Goal: Find specific page/section: Find specific page/section

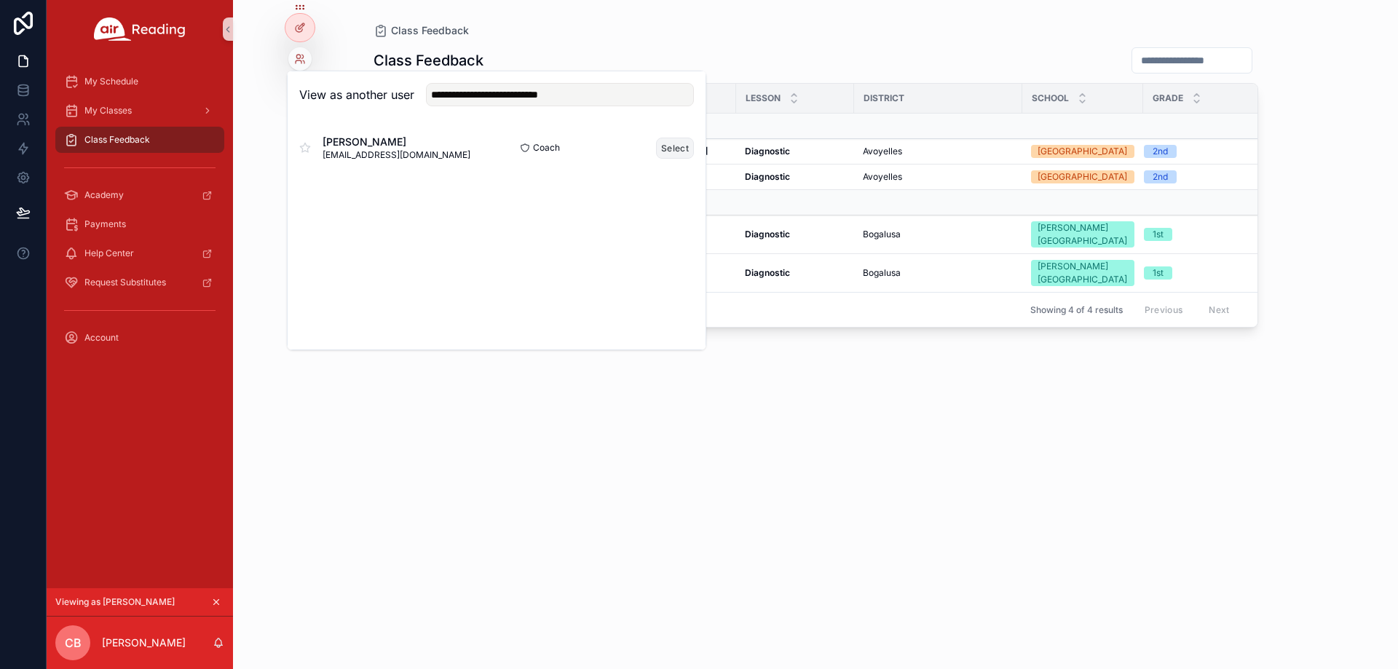
type input "**********"
click at [663, 151] on button "Select" at bounding box center [675, 148] width 38 height 21
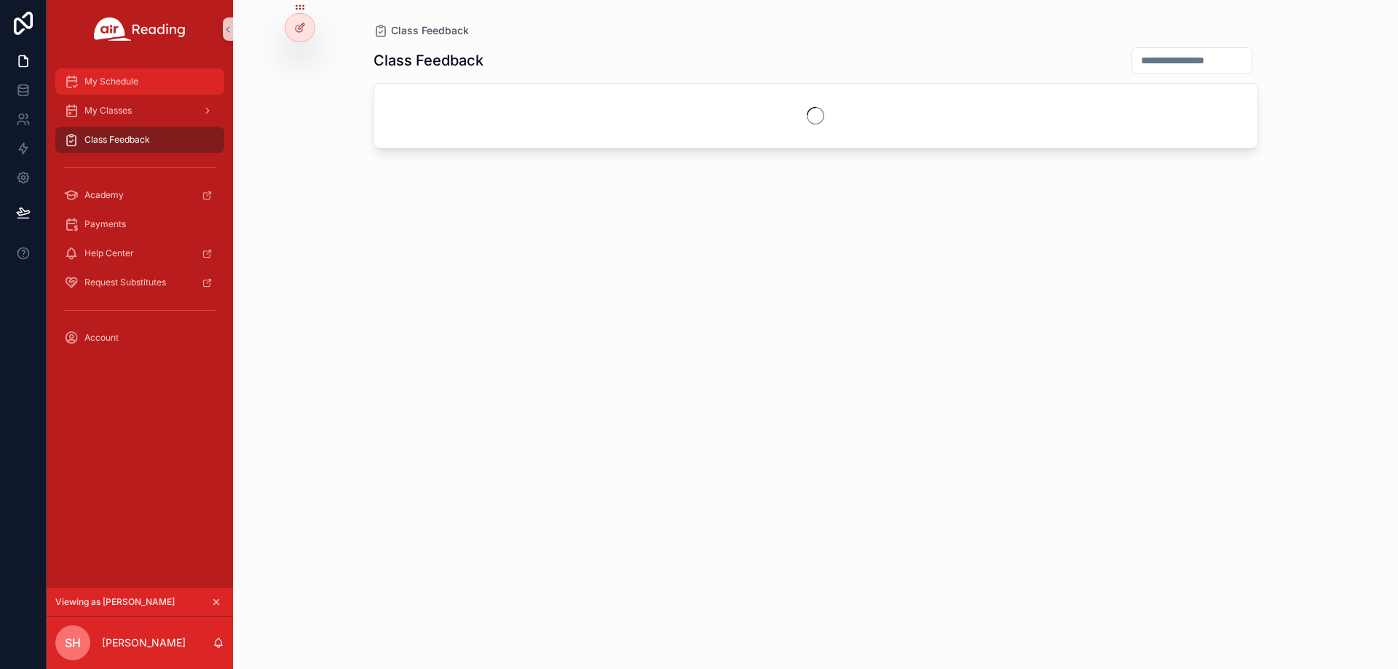
click at [164, 87] on div "My Schedule" at bounding box center [139, 81] width 151 height 23
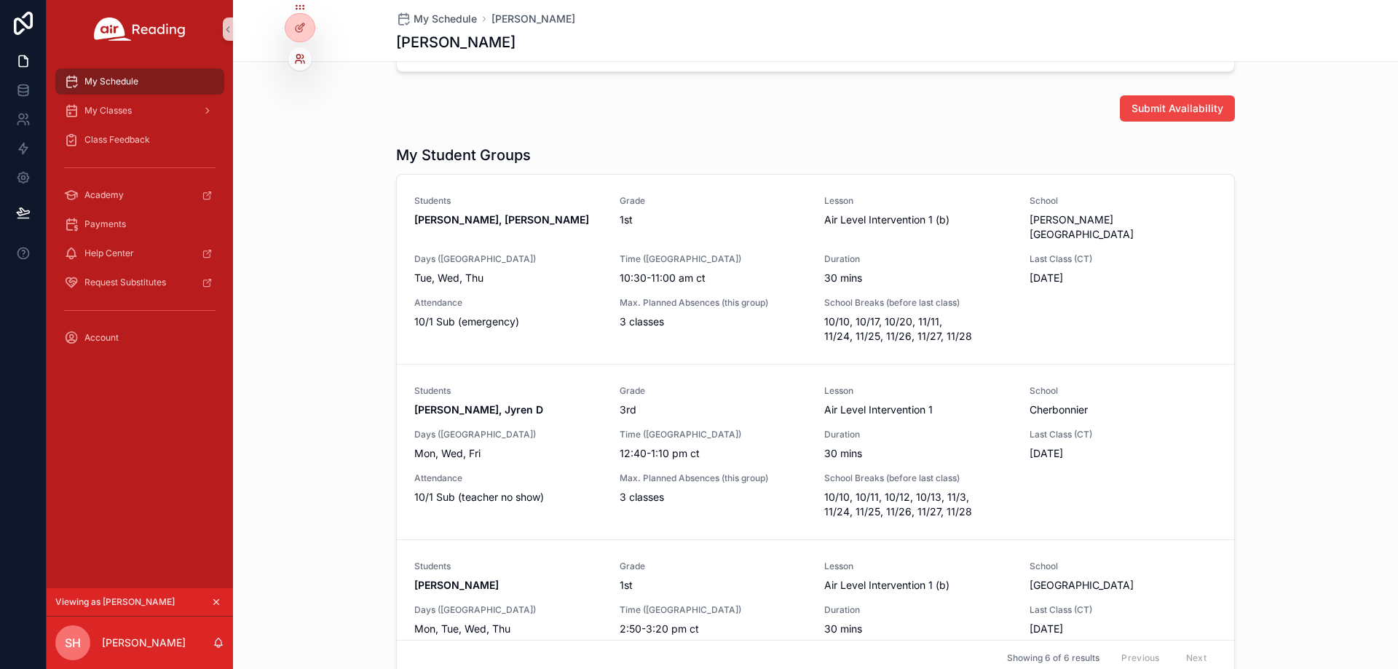
click at [300, 58] on icon at bounding box center [298, 57] width 4 height 4
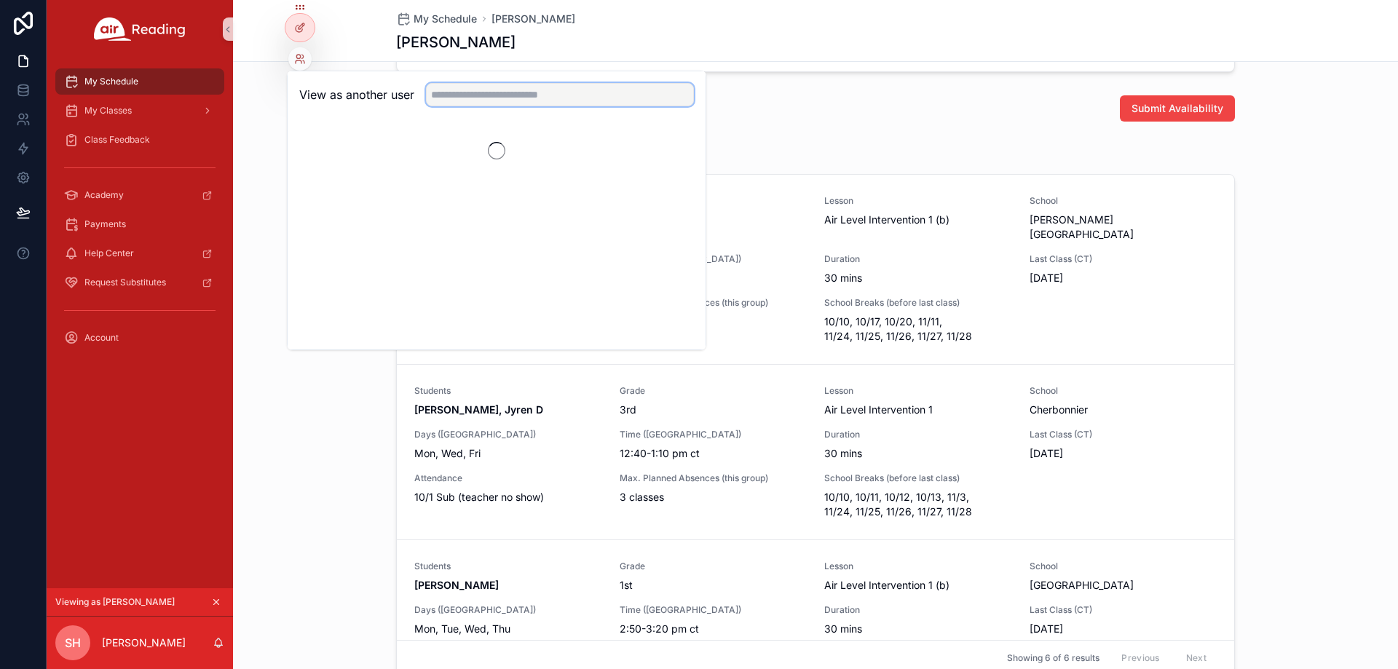
click at [482, 92] on input "text" at bounding box center [560, 94] width 268 height 23
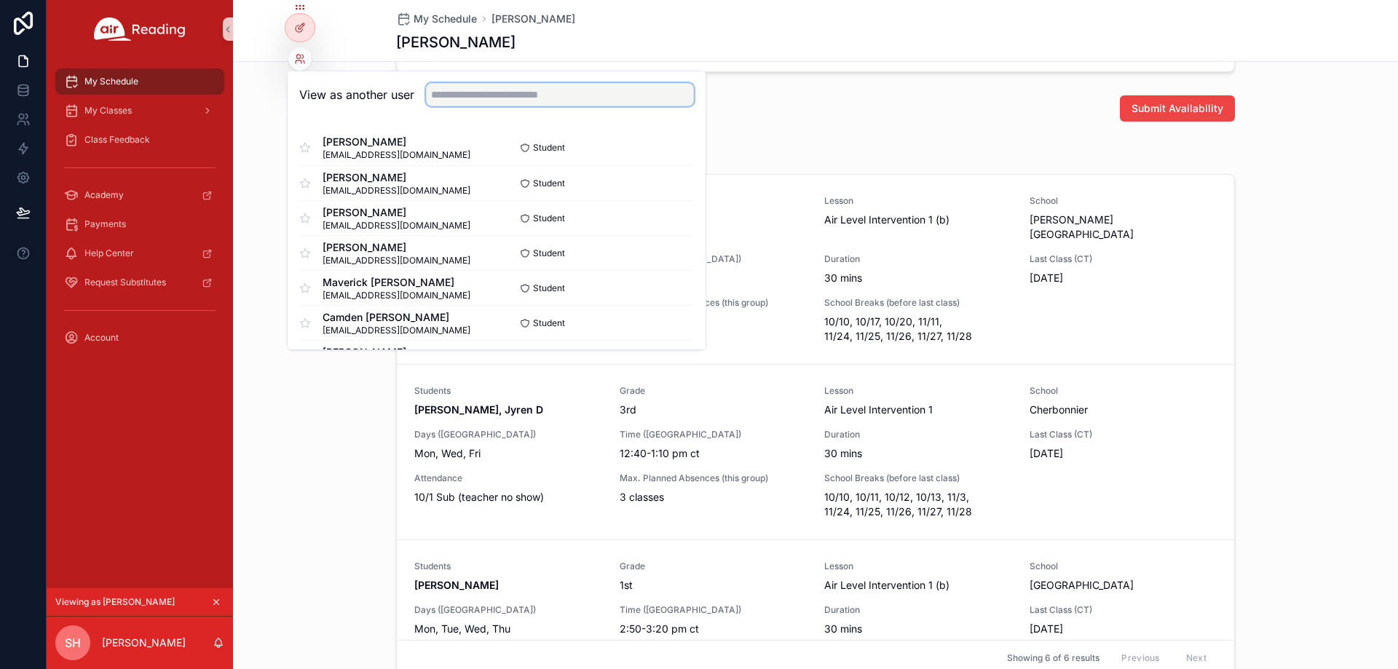
paste input "**********"
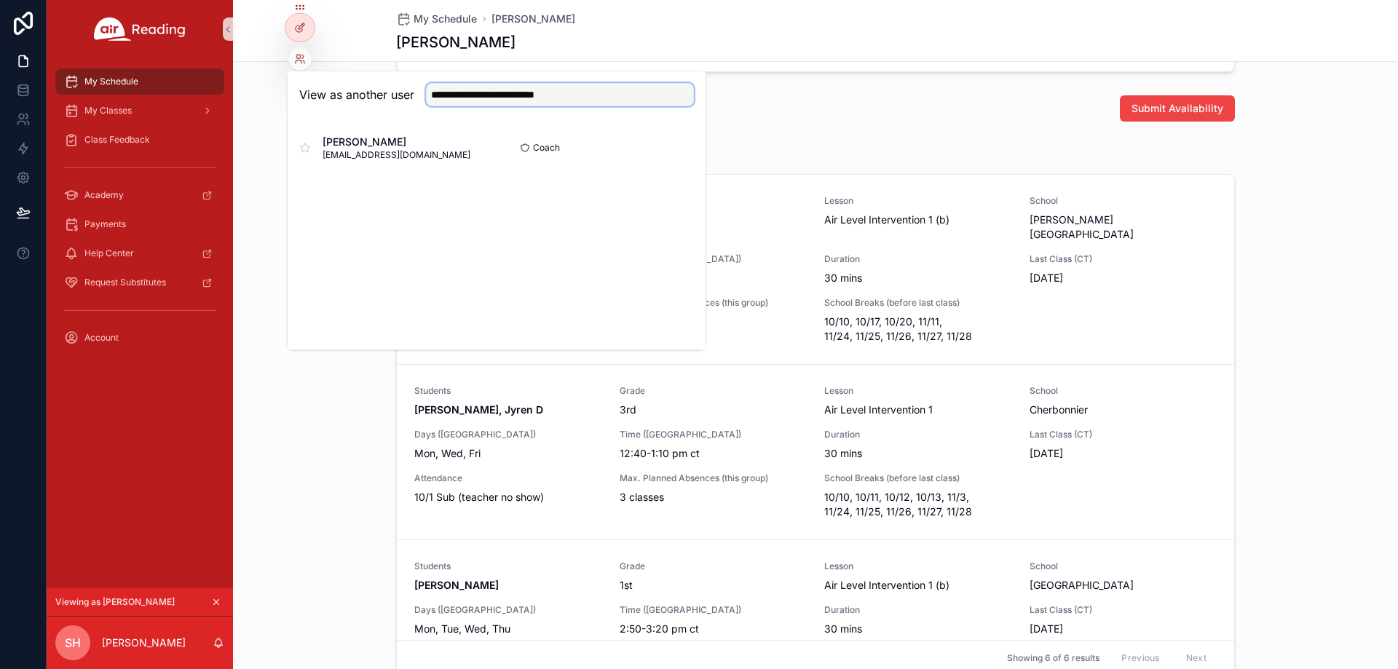
type input "**********"
drag, startPoint x: 658, startPoint y: 160, endPoint x: 658, endPoint y: 152, distance: 8.0
click at [658, 152] on button "Select" at bounding box center [675, 148] width 38 height 21
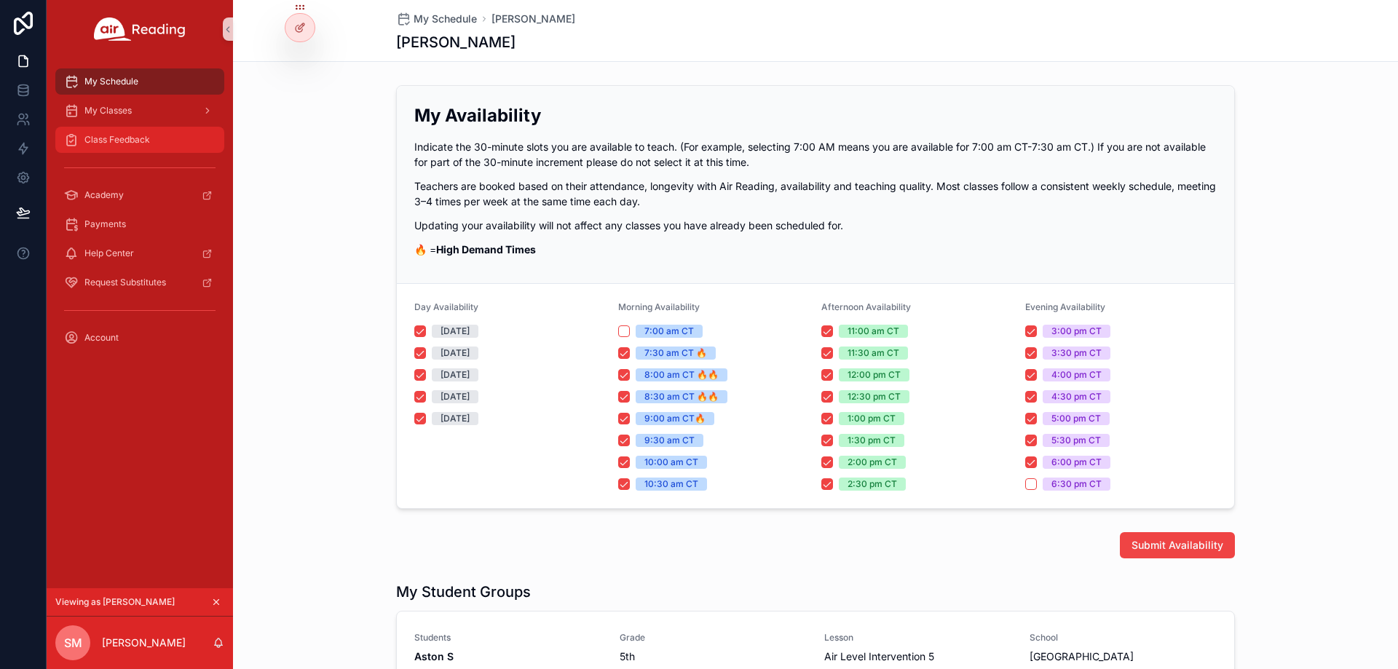
click at [109, 146] on div "Class Feedback" at bounding box center [139, 139] width 151 height 23
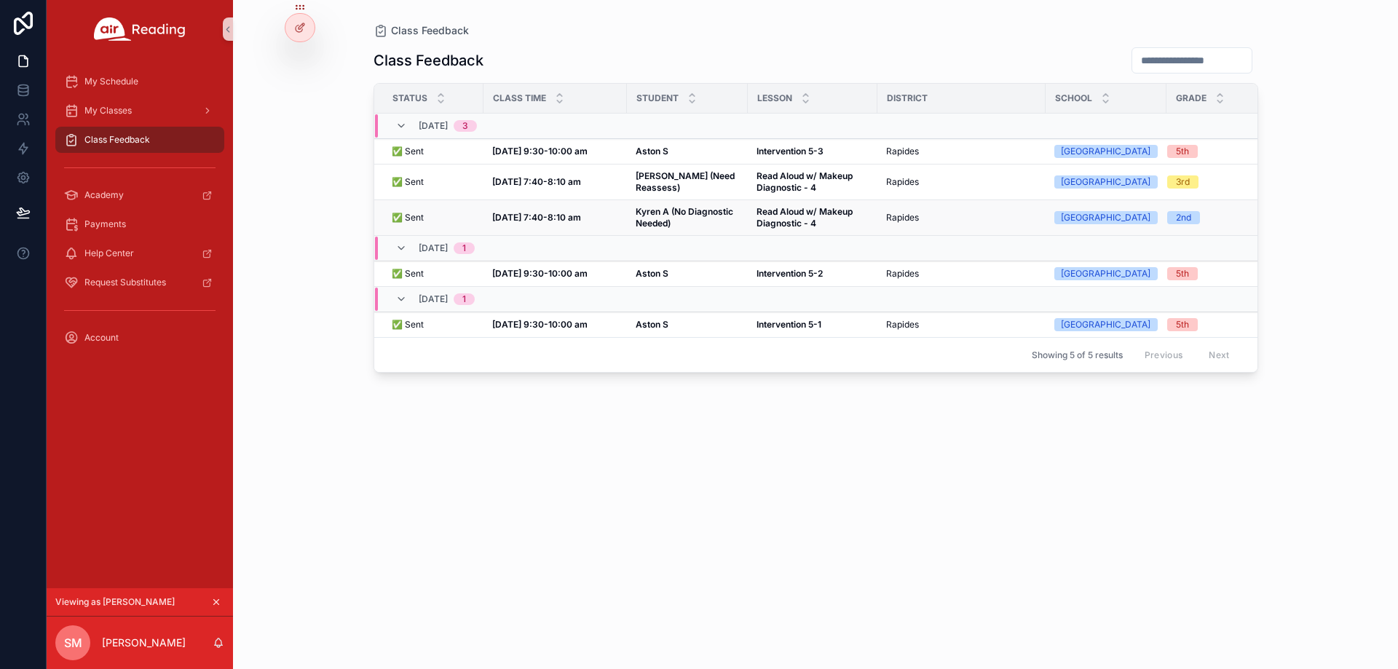
click at [685, 211] on strong "Kyren A (No Diagnostic Needed)" at bounding box center [686, 217] width 100 height 23
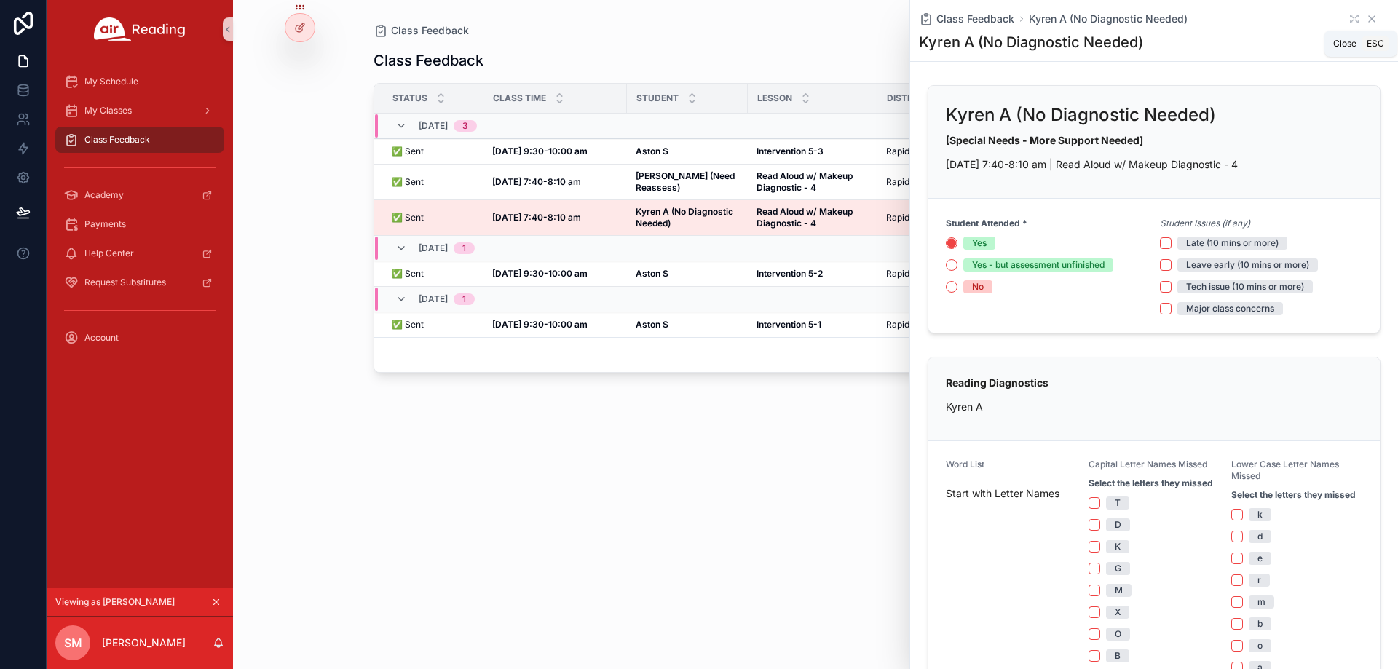
click at [1366, 15] on icon "scrollable content" at bounding box center [1372, 19] width 12 height 12
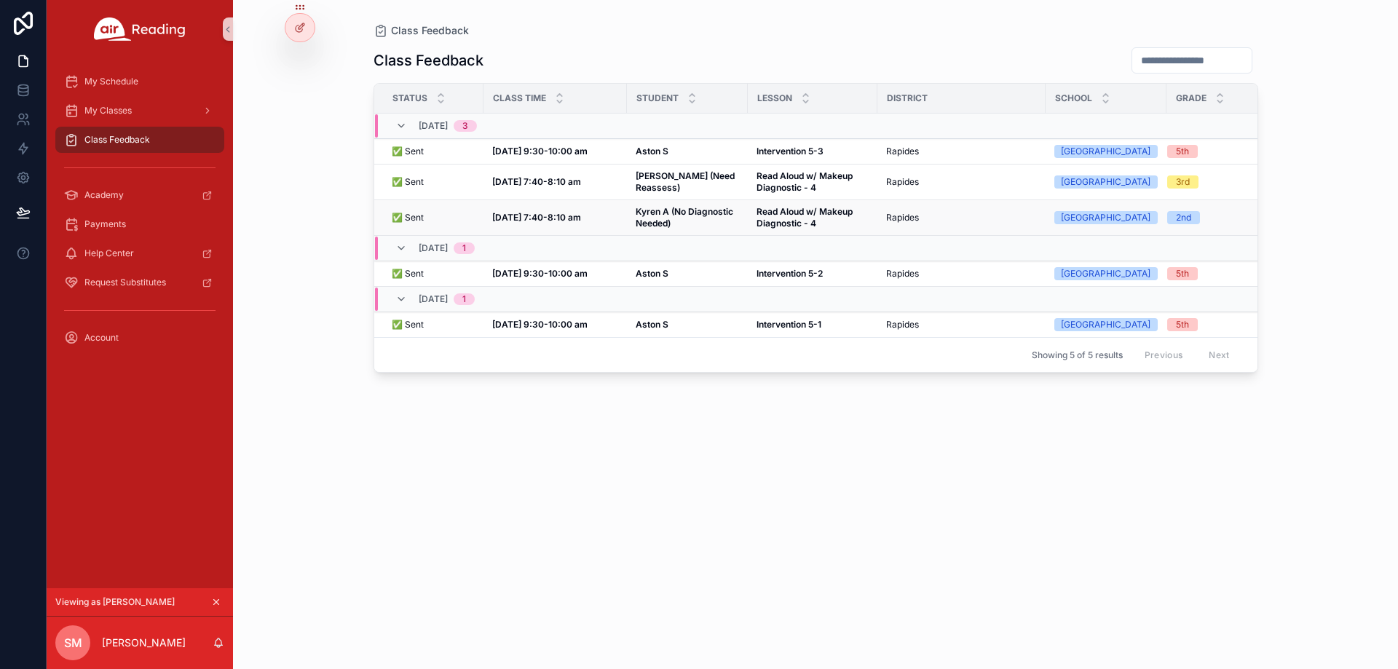
click at [700, 213] on strong "Kyren A (No Diagnostic Needed)" at bounding box center [686, 217] width 100 height 23
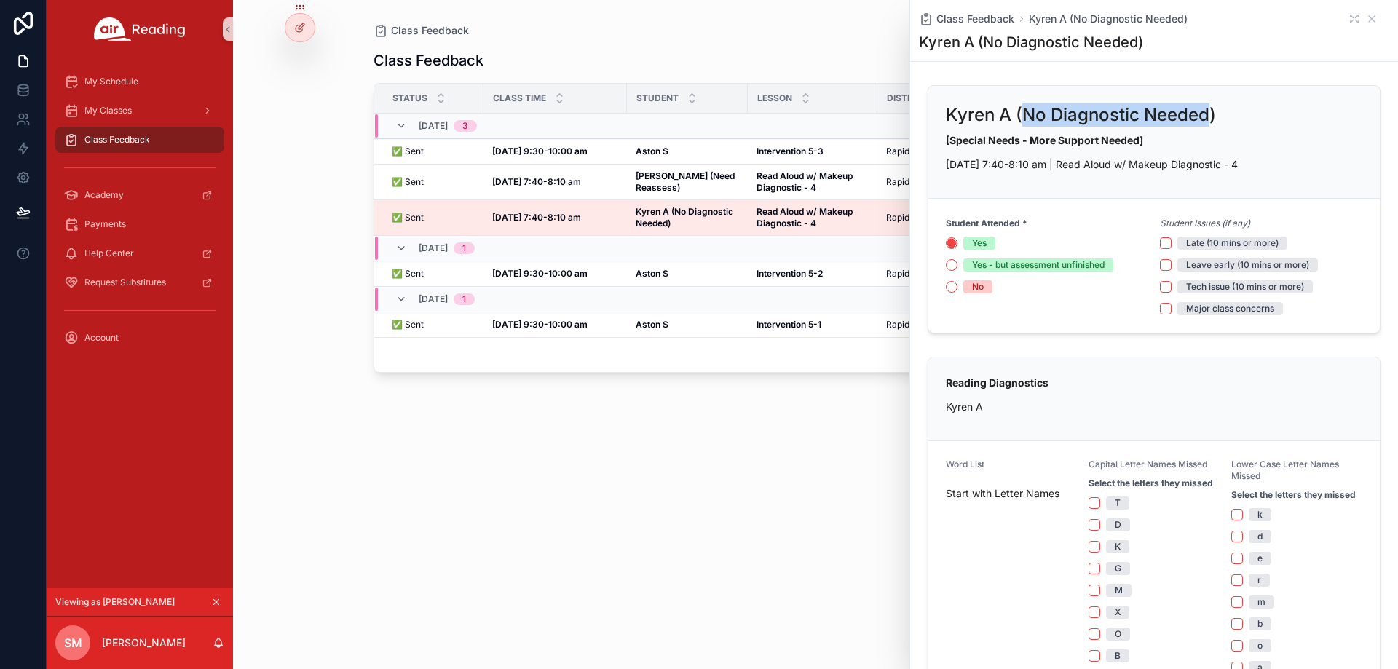
drag, startPoint x: 1024, startPoint y: 117, endPoint x: 1208, endPoint y: 113, distance: 184.3
click at [1208, 113] on h2 "Kyren A (No Diagnostic Needed)" at bounding box center [1081, 114] width 270 height 23
click at [1223, 108] on div "Kyren A (No Diagnostic Needed)" at bounding box center [1154, 114] width 417 height 23
click at [1366, 15] on icon "scrollable content" at bounding box center [1372, 19] width 12 height 12
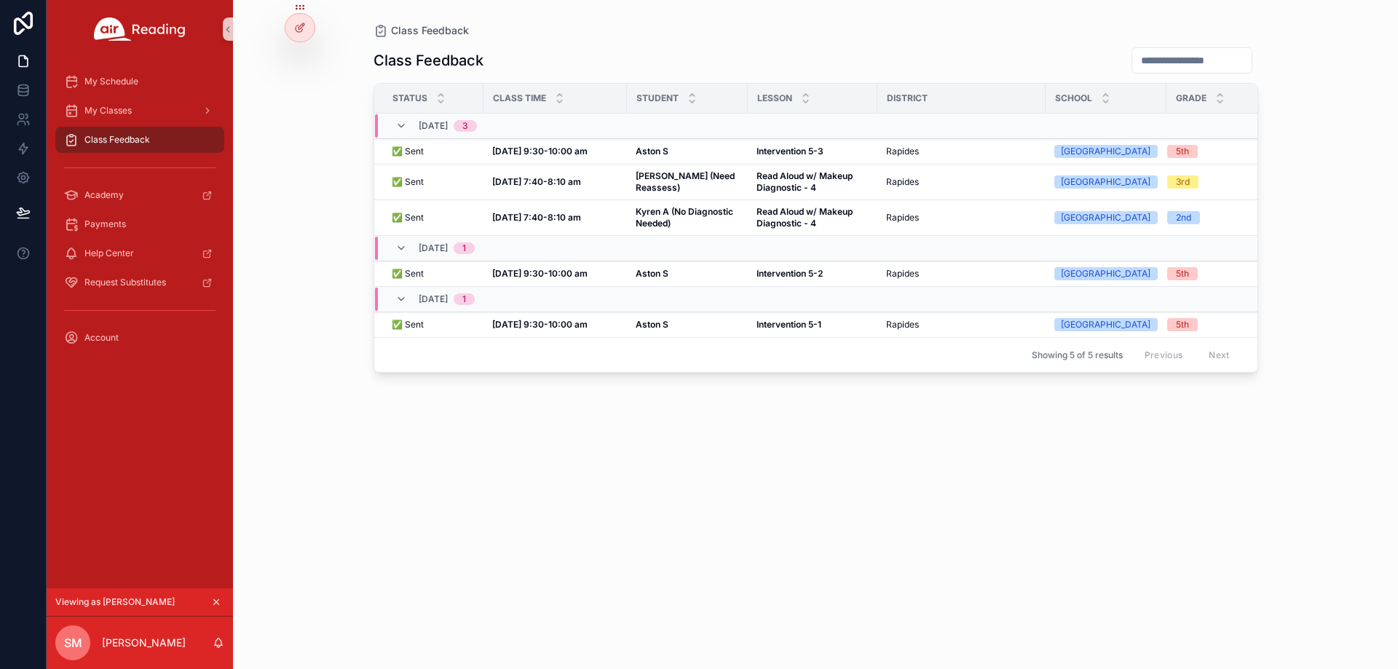
click at [849, 427] on div "Class Feedback Status Class Time Student Lesson District School Grade 10/02, Th…" at bounding box center [816, 345] width 885 height 614
click at [663, 218] on strong "Kyren A (No Diagnostic Needed)" at bounding box center [686, 217] width 100 height 23
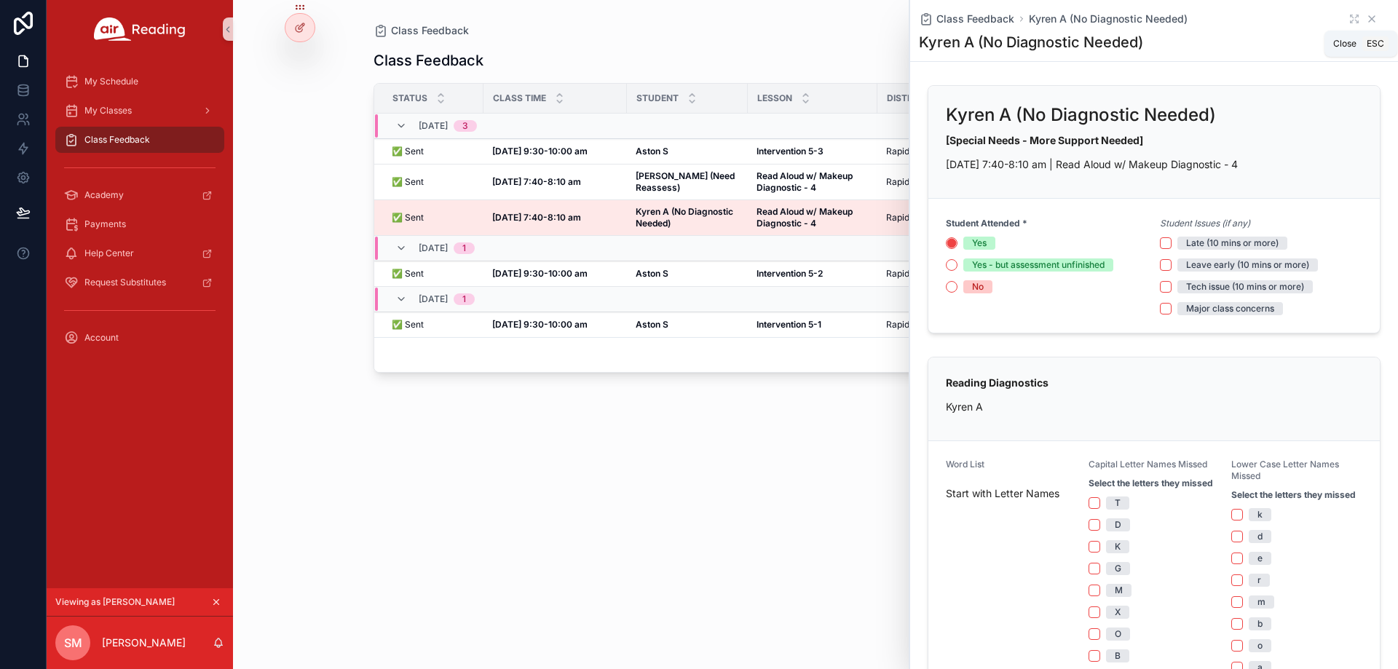
click at [1366, 20] on icon "scrollable content" at bounding box center [1372, 19] width 12 height 12
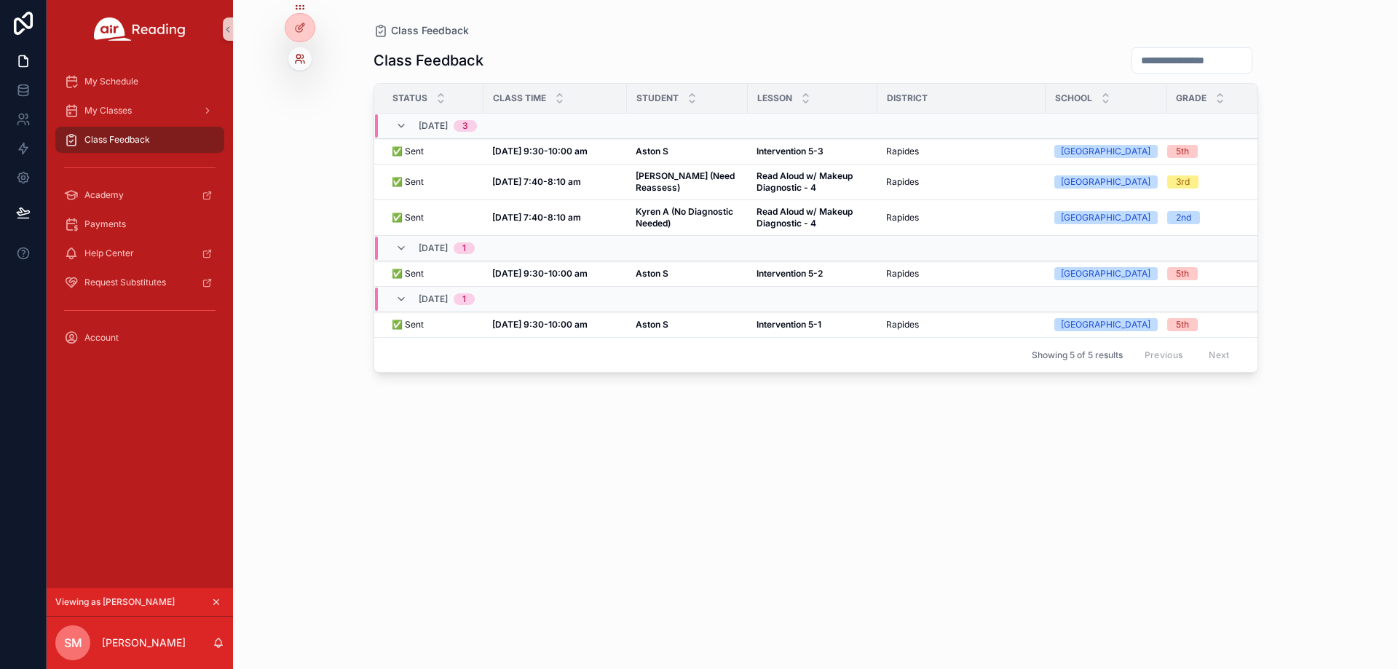
click at [301, 63] on icon at bounding box center [300, 59] width 12 height 12
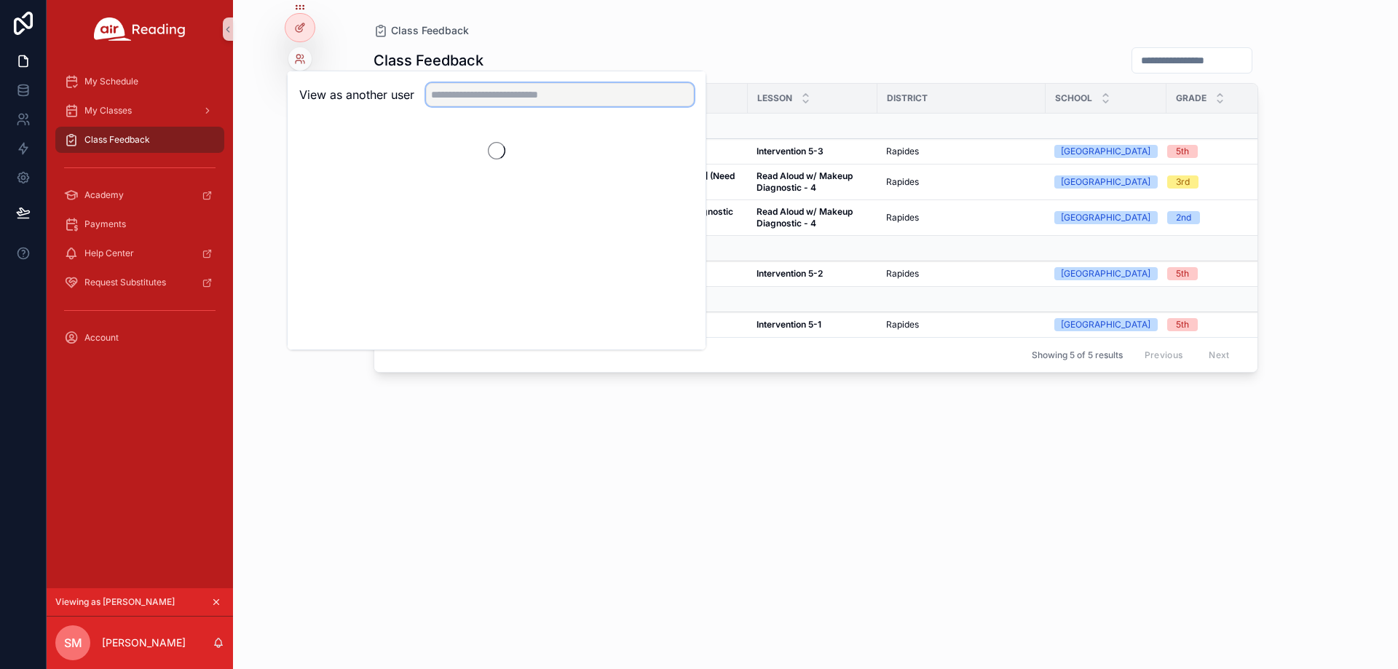
click at [493, 90] on input "text" at bounding box center [560, 94] width 268 height 23
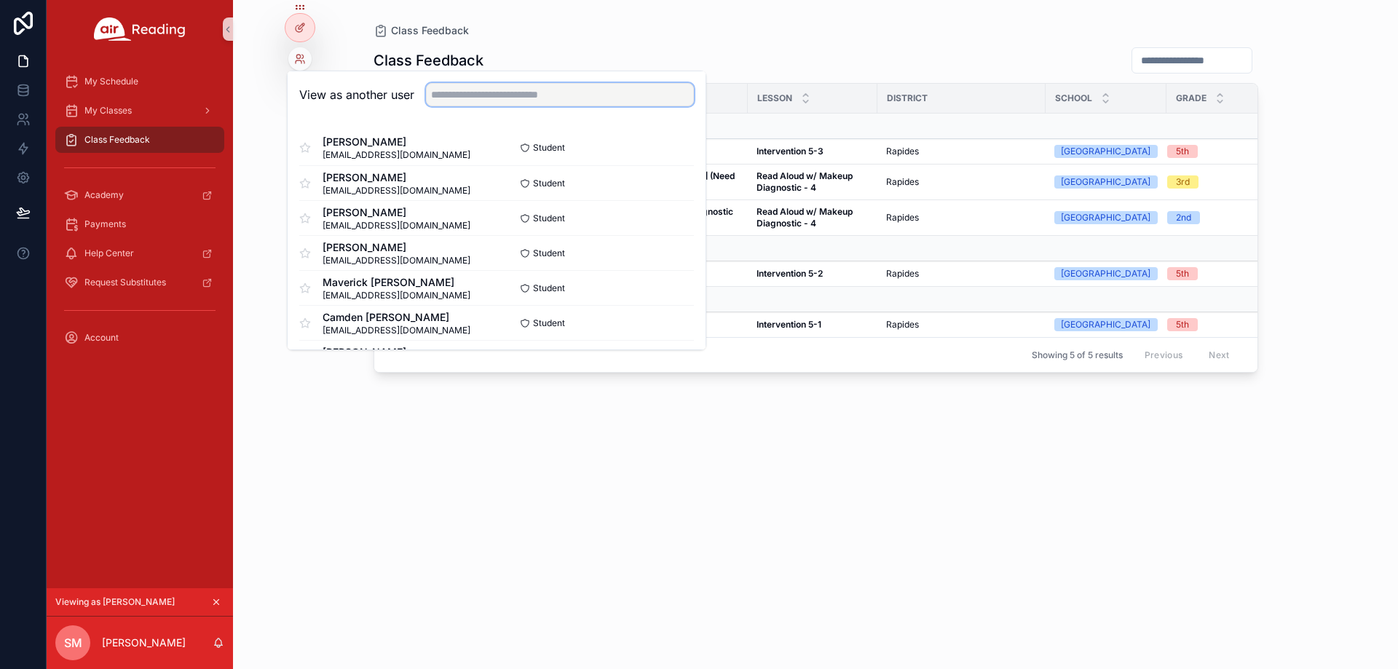
paste input "**********"
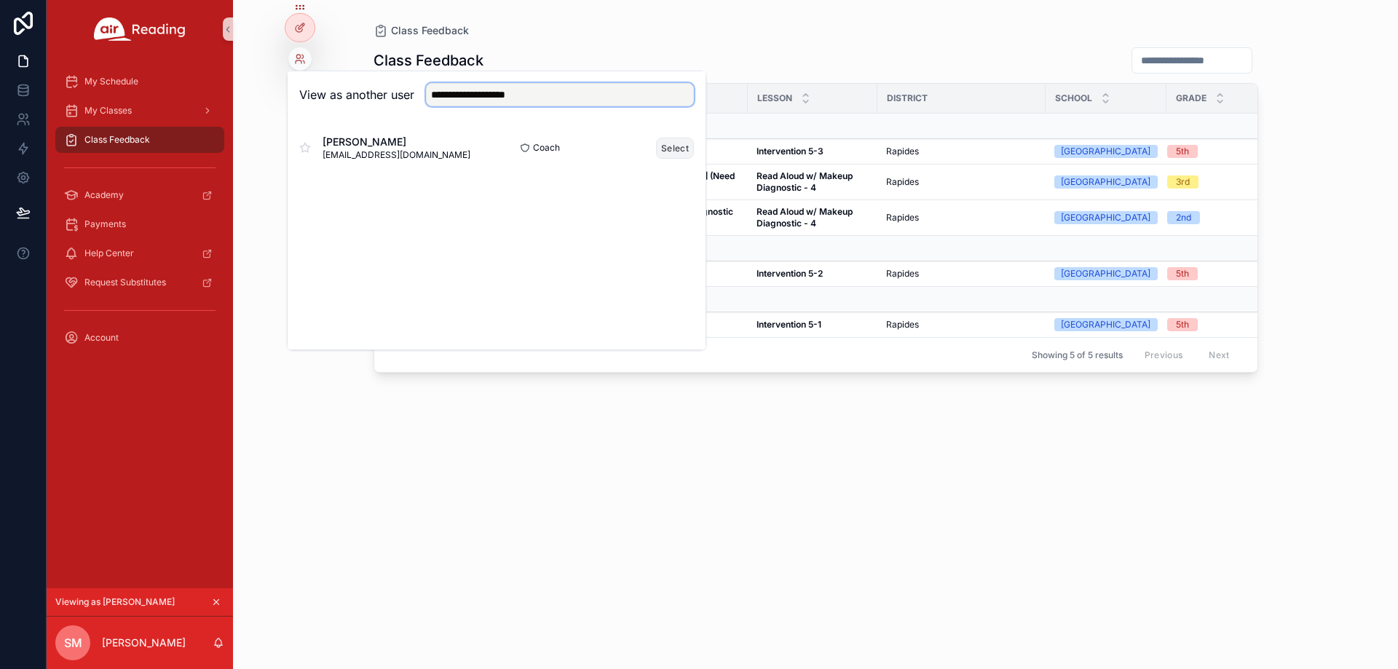
type input "**********"
click at [680, 152] on button "Select" at bounding box center [675, 148] width 38 height 21
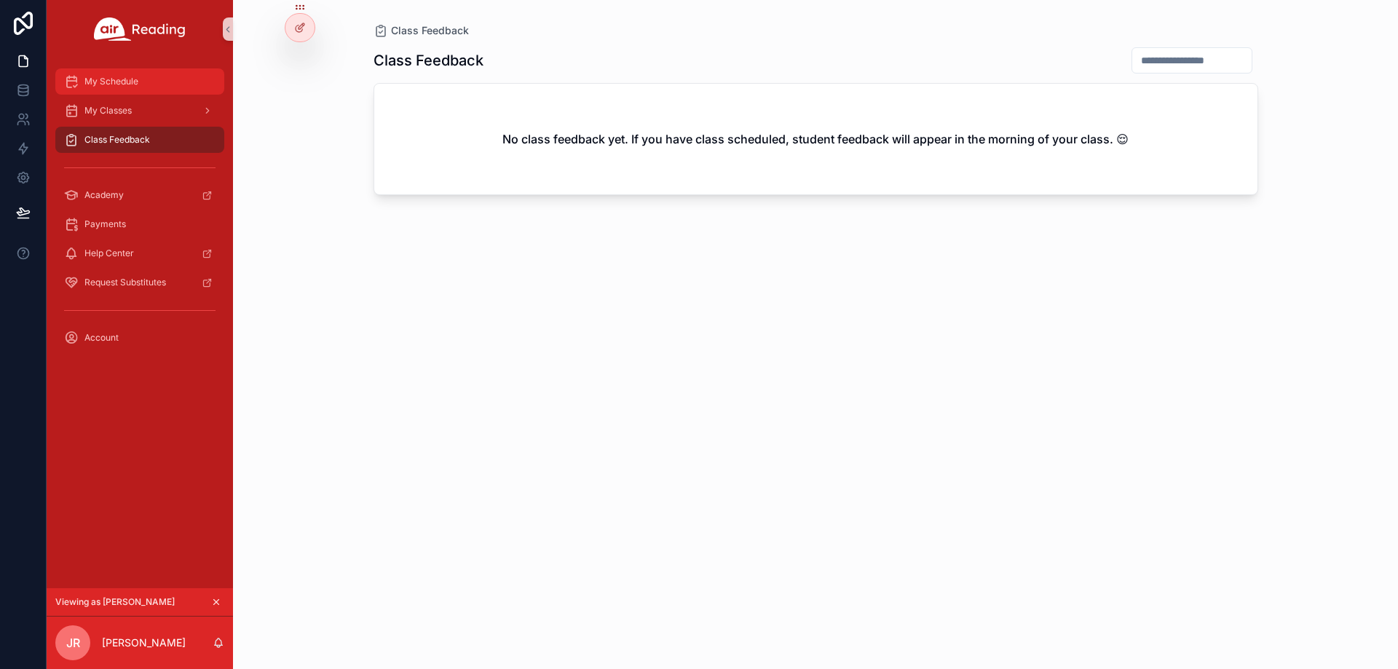
click at [151, 85] on div "My Schedule" at bounding box center [139, 81] width 151 height 23
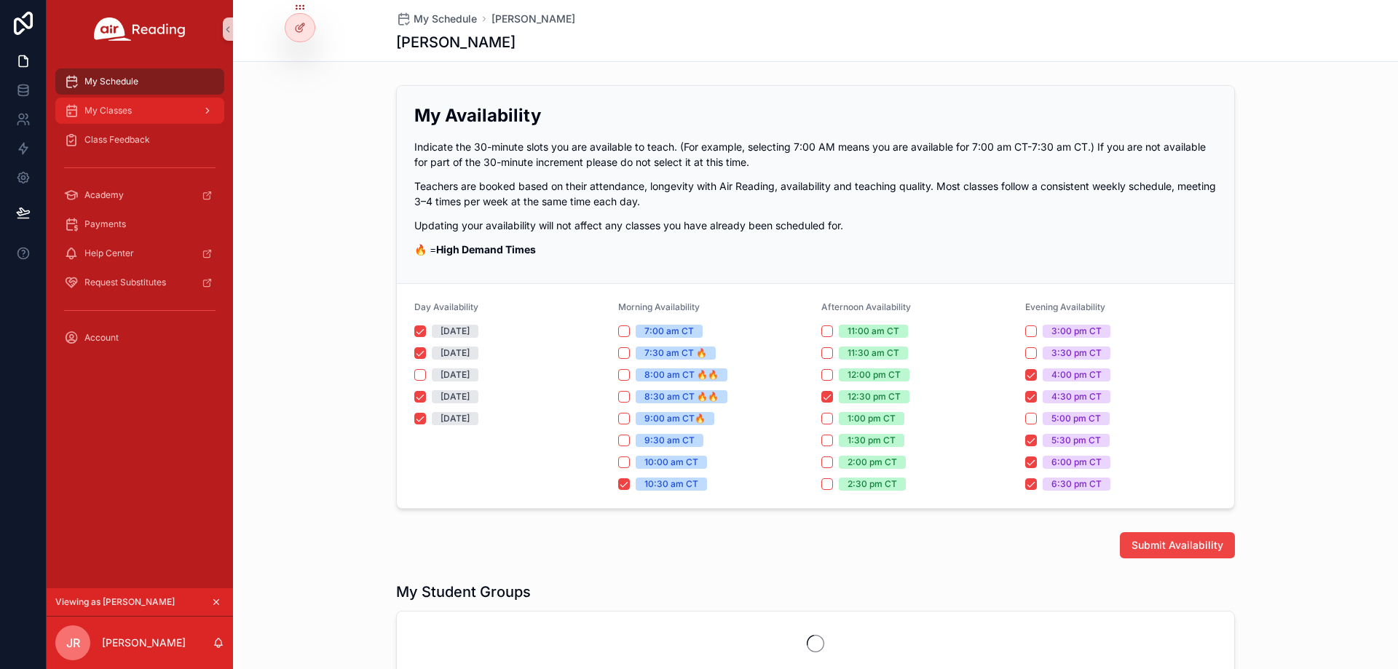
click at [149, 105] on div "My Classes" at bounding box center [139, 110] width 151 height 23
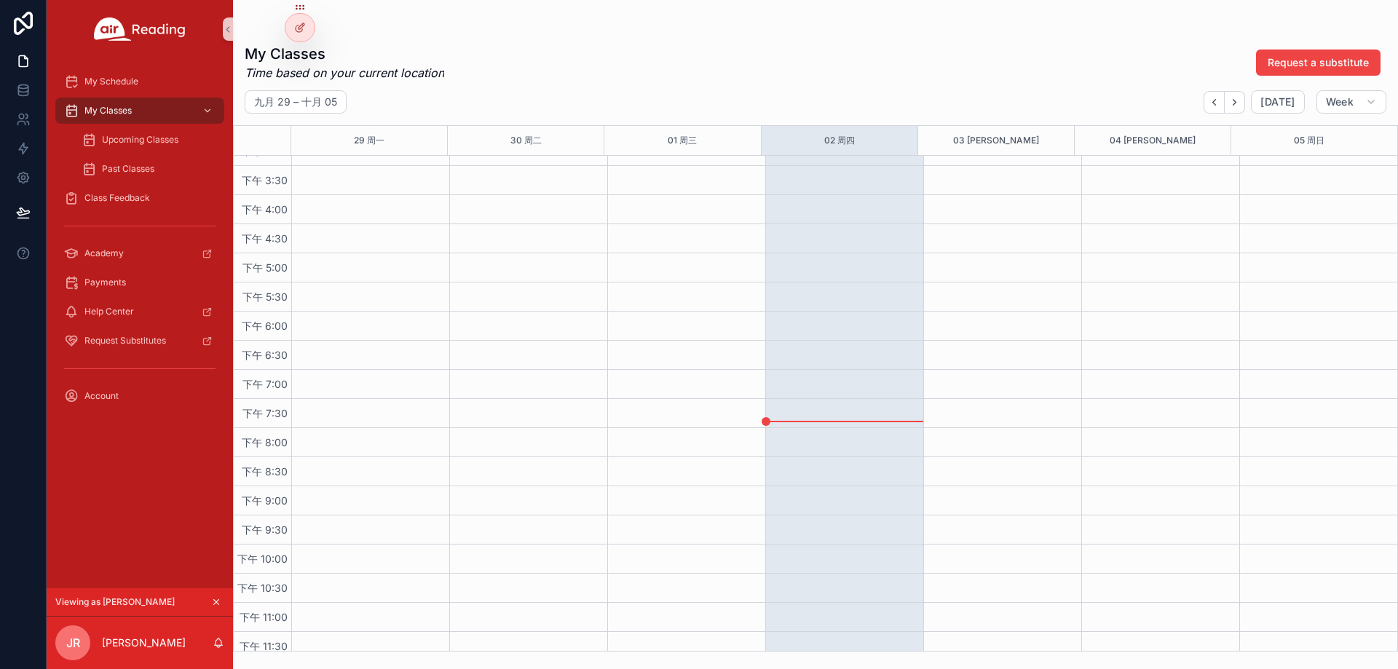
scroll to position [903, 0]
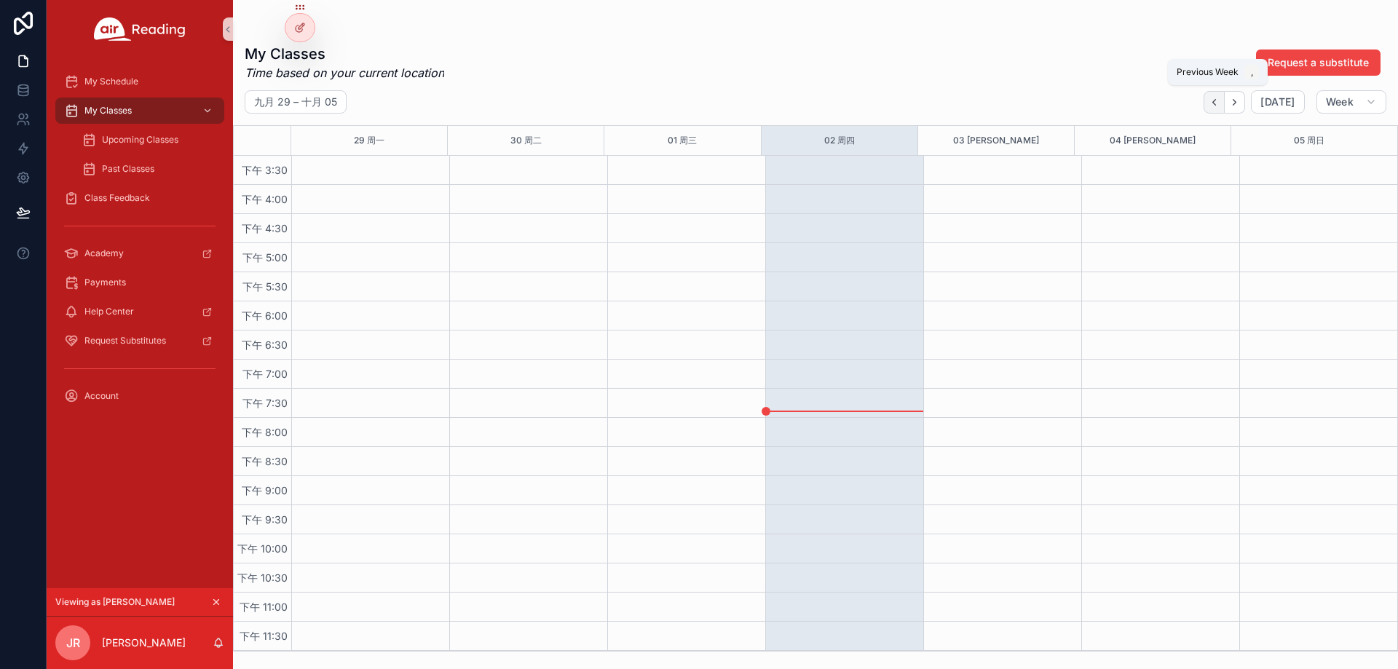
click at [1225, 95] on button "Back" at bounding box center [1214, 102] width 21 height 23
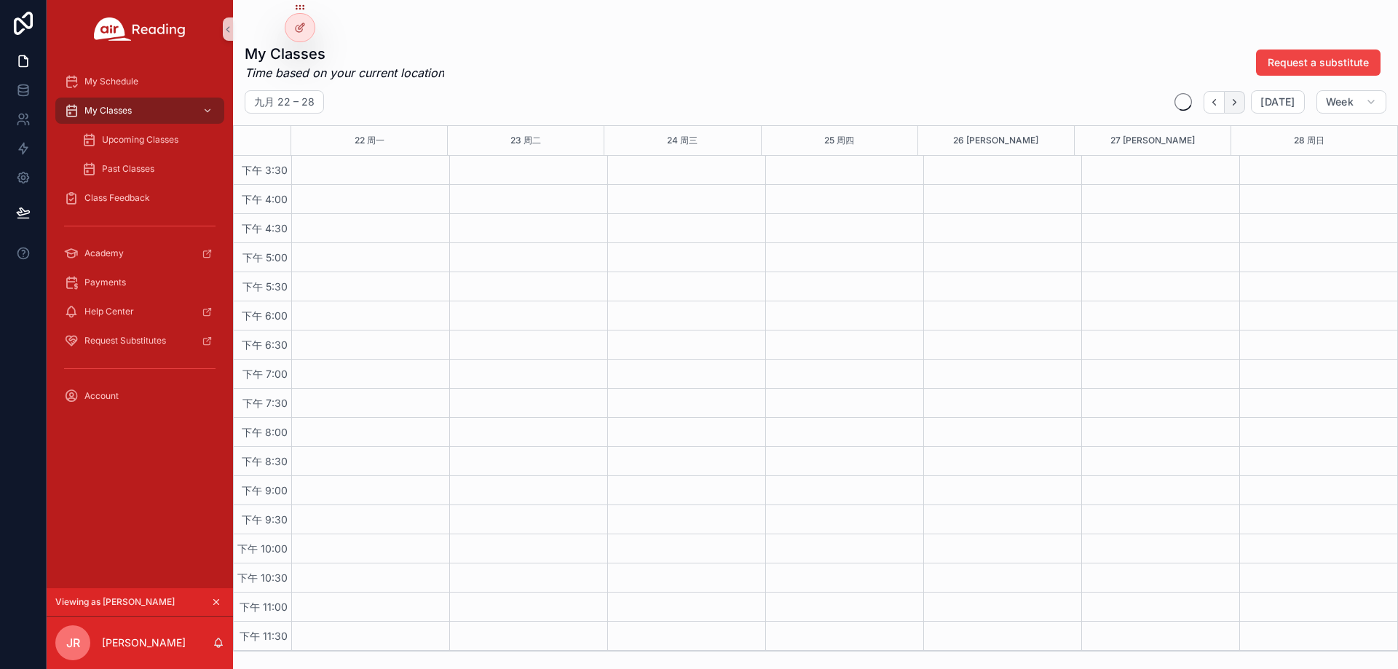
click at [1236, 101] on icon "Next" at bounding box center [1234, 102] width 11 height 11
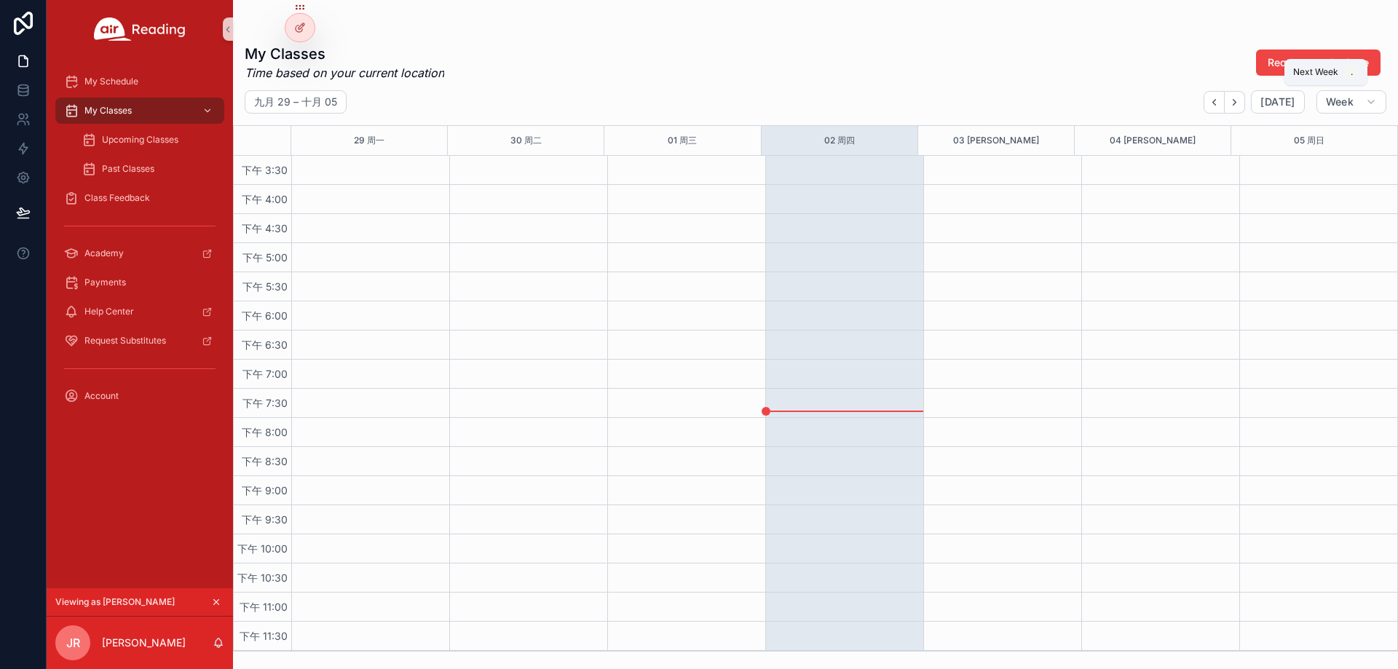
click at [1240, 103] on icon "Next" at bounding box center [1234, 102] width 11 height 11
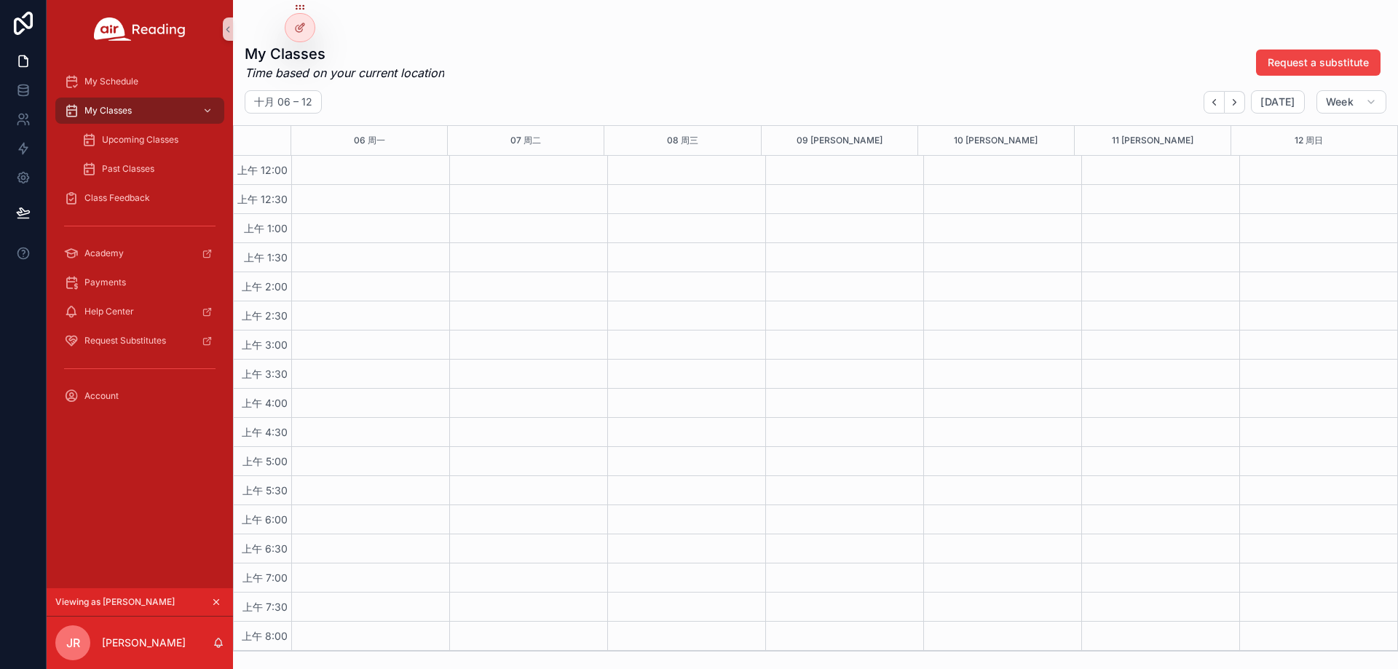
click at [103, 268] on div "Payments" at bounding box center [140, 282] width 186 height 29
click at [107, 275] on div "Payments" at bounding box center [139, 282] width 151 height 23
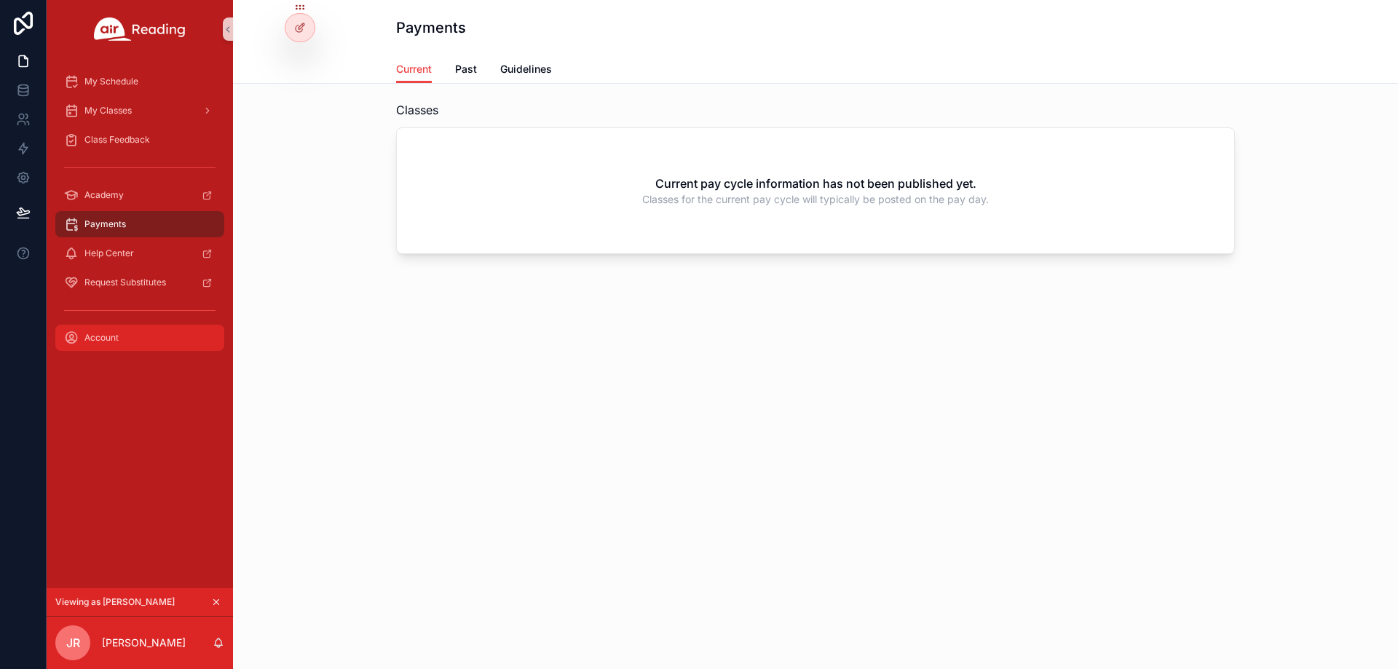
click at [141, 331] on div "Account" at bounding box center [139, 337] width 151 height 23
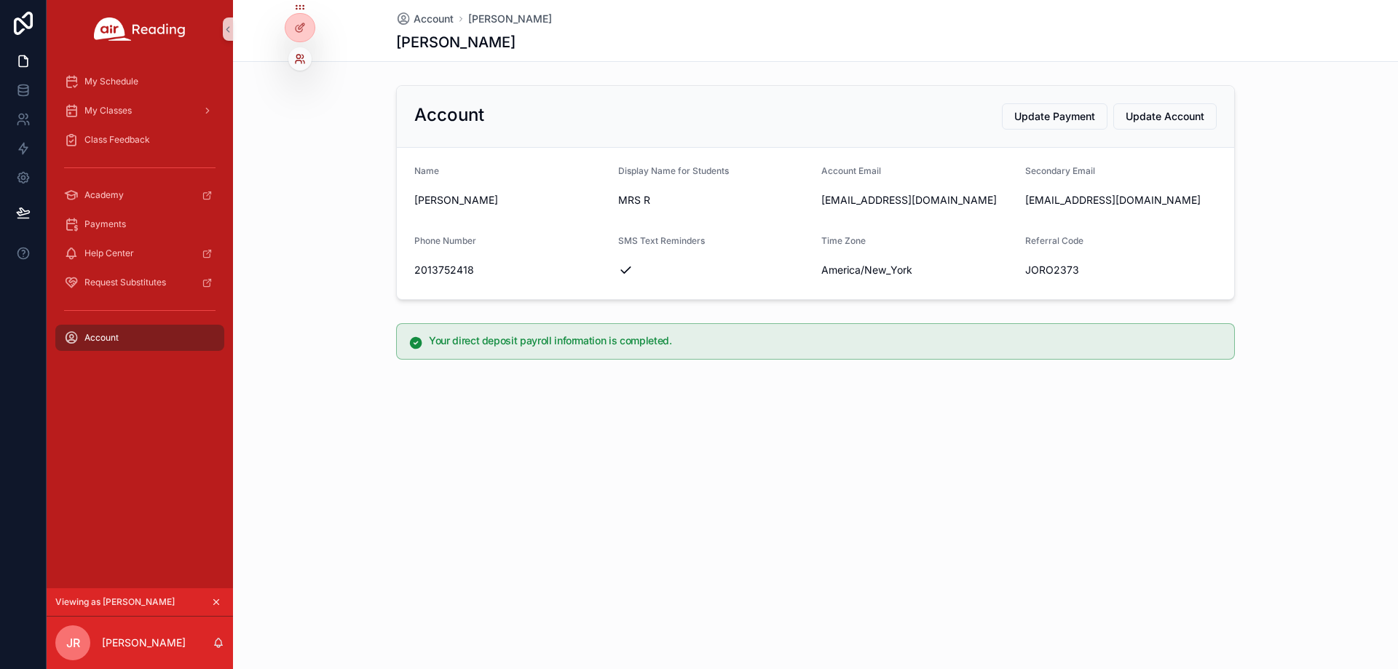
click at [300, 58] on icon at bounding box center [298, 57] width 4 height 4
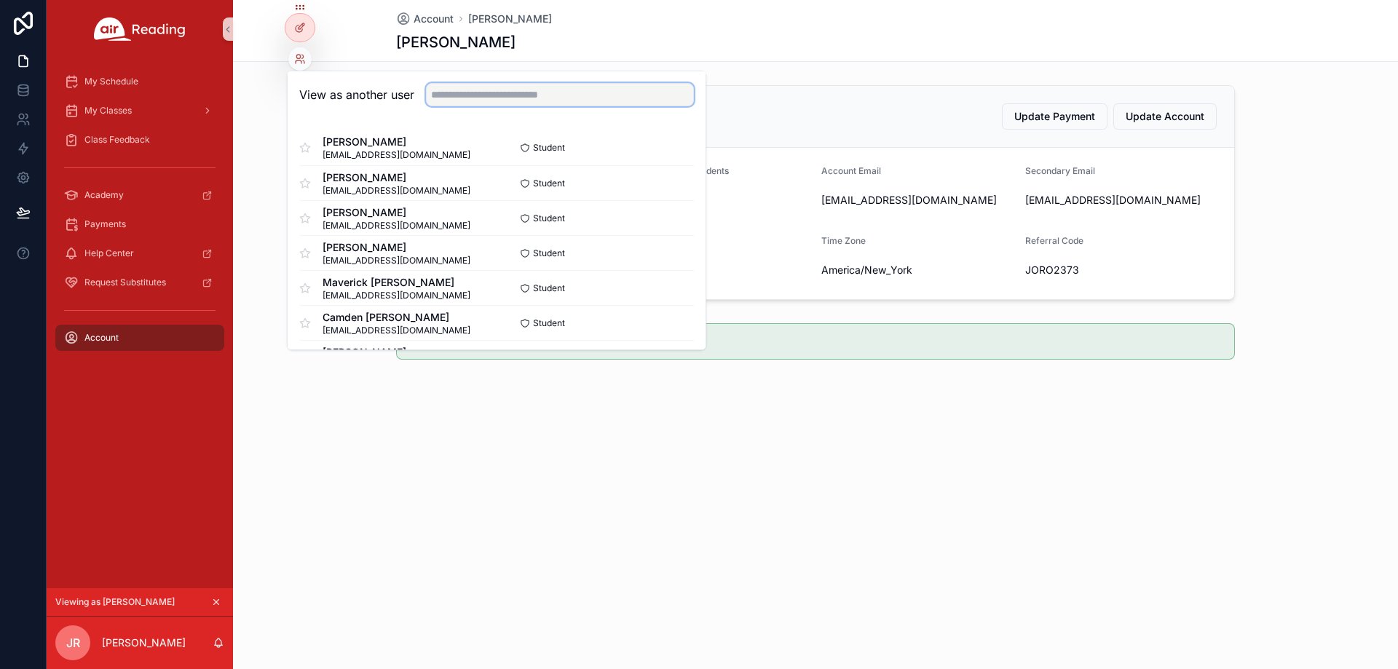
click at [538, 96] on input "text" at bounding box center [560, 94] width 268 height 23
paste input "**********"
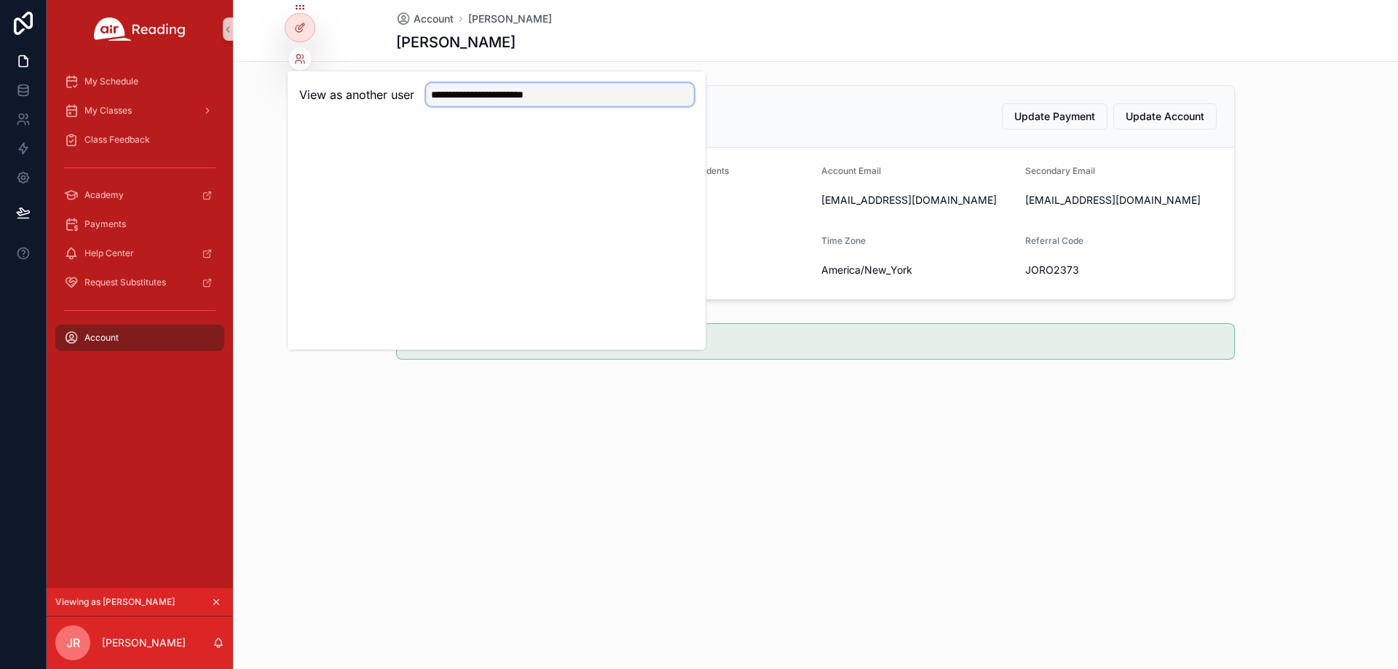
click at [555, 89] on input "**********" at bounding box center [560, 94] width 268 height 23
paste input "text"
type input "**********"
click at [677, 147] on button "Select" at bounding box center [675, 148] width 38 height 21
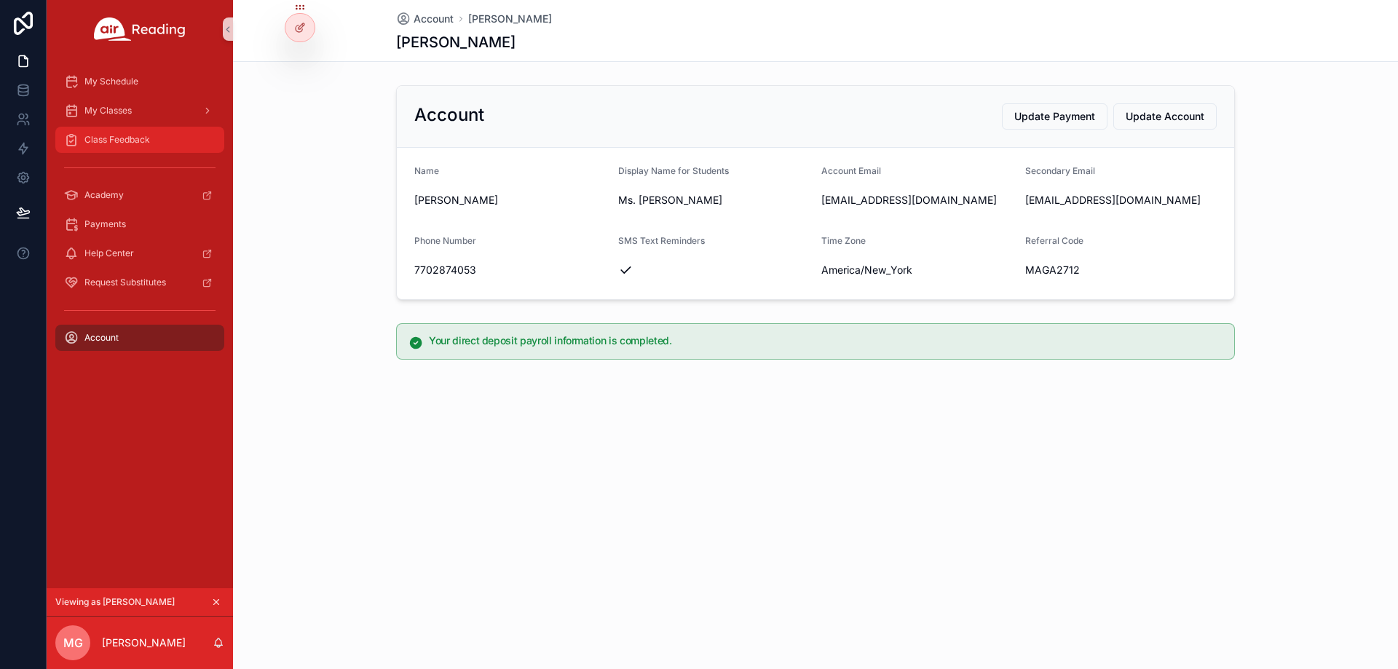
click at [141, 135] on span "Class Feedback" at bounding box center [117, 140] width 66 height 12
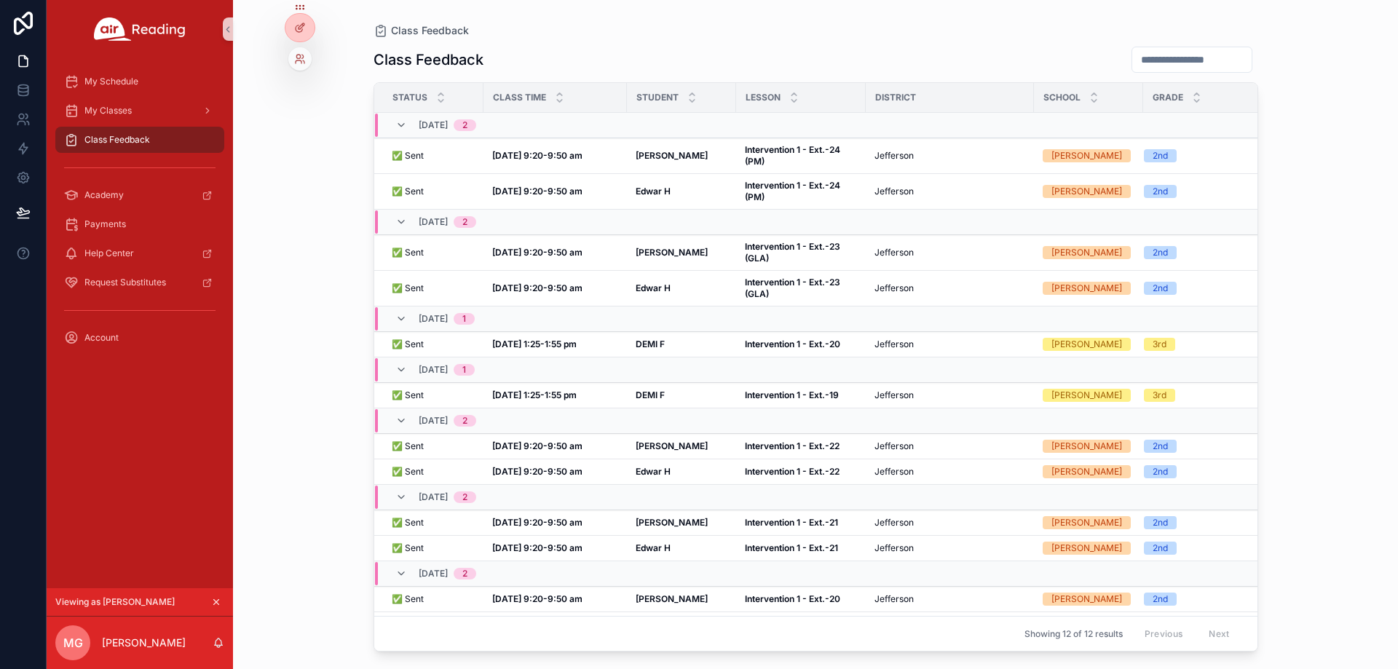
click at [307, 66] on div at bounding box center [299, 58] width 23 height 23
click at [302, 60] on icon at bounding box center [300, 59] width 12 height 12
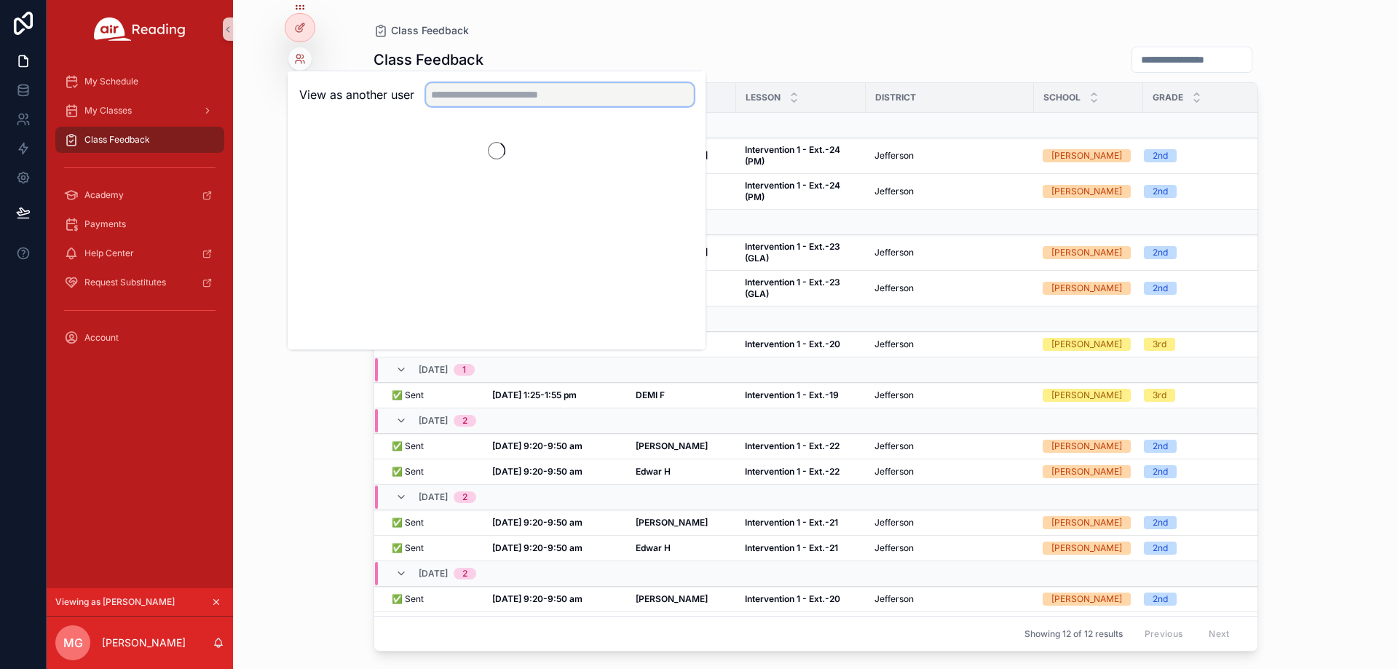
click at [527, 90] on input "text" at bounding box center [560, 94] width 268 height 23
paste input "**********"
type input "**********"
click at [665, 141] on button "Select" at bounding box center [675, 148] width 38 height 21
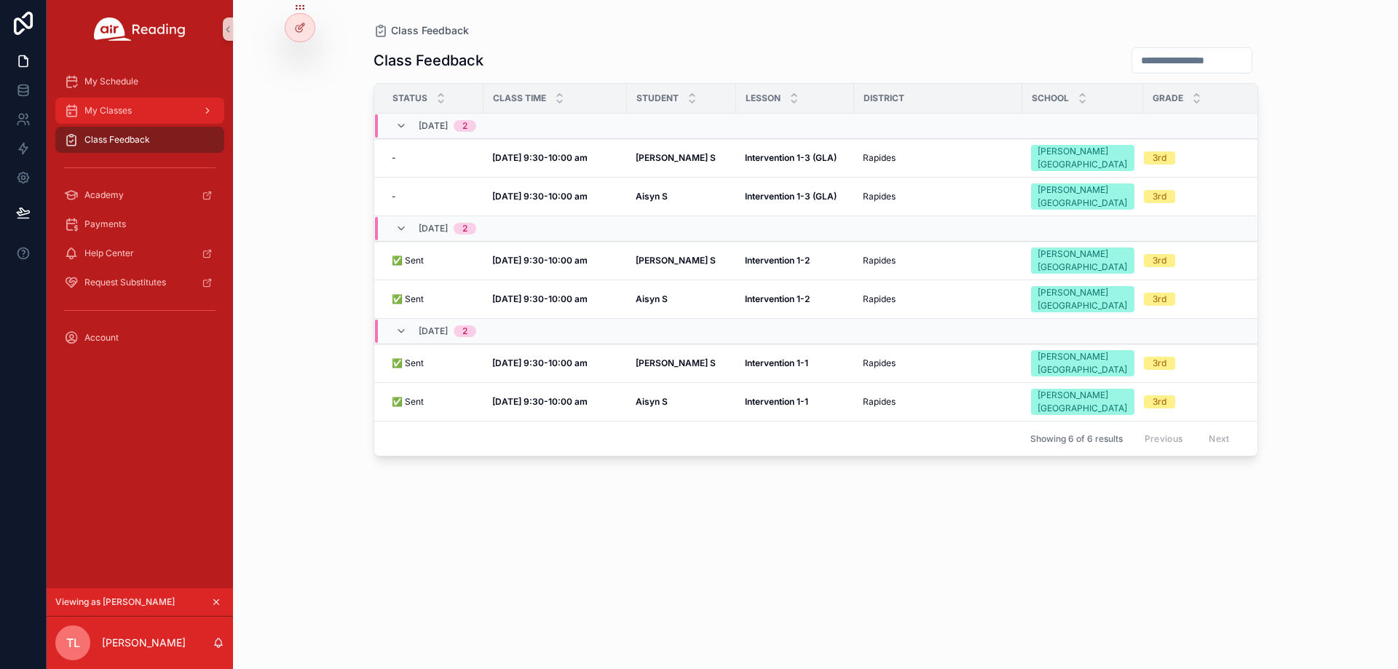
click at [121, 108] on span "My Classes" at bounding box center [107, 111] width 47 height 12
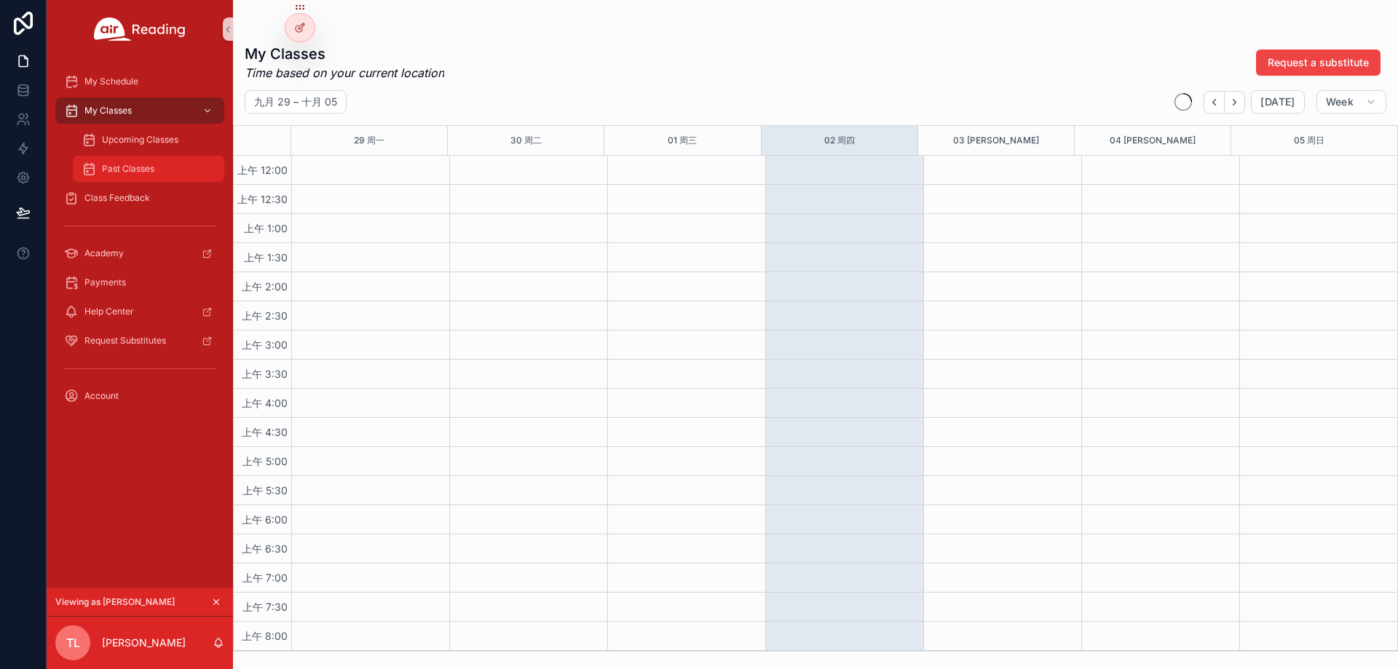
click at [145, 176] on div "Past Classes" at bounding box center [149, 168] width 134 height 23
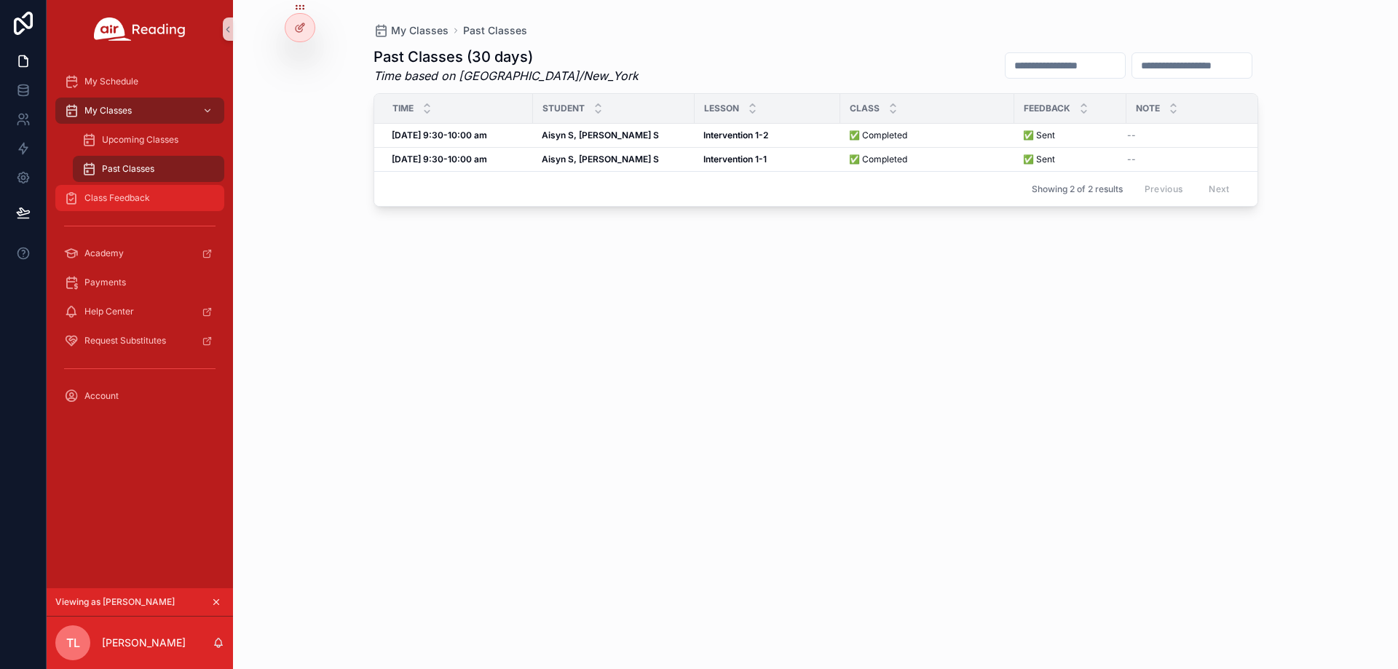
click at [169, 202] on div "Class Feedback" at bounding box center [139, 197] width 151 height 23
